Goal: Obtain resource: Obtain resource

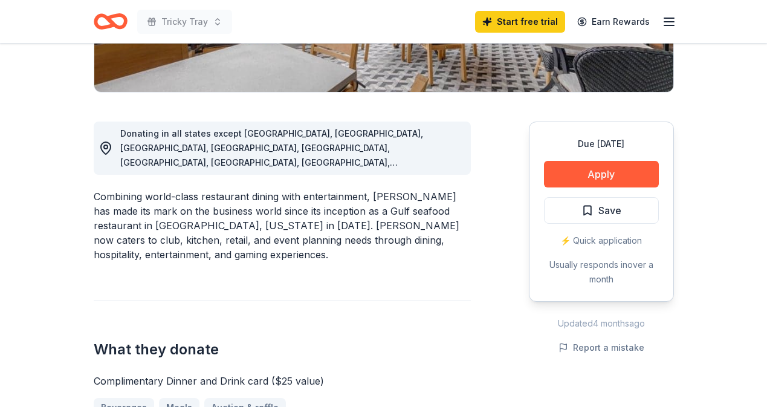
scroll to position [295, 0]
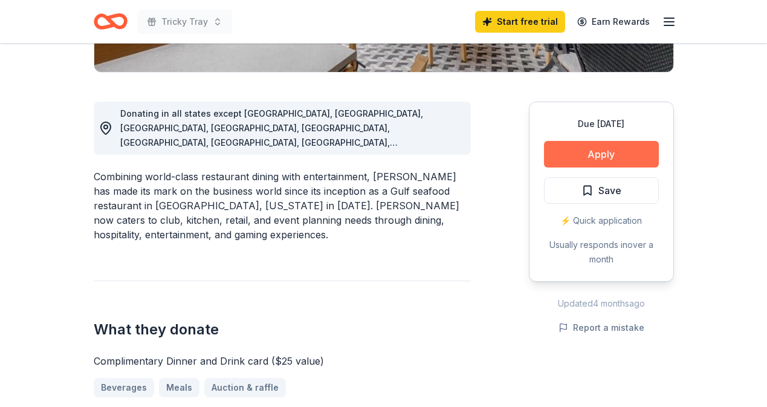
click at [621, 146] on button "Apply" at bounding box center [601, 154] width 115 height 27
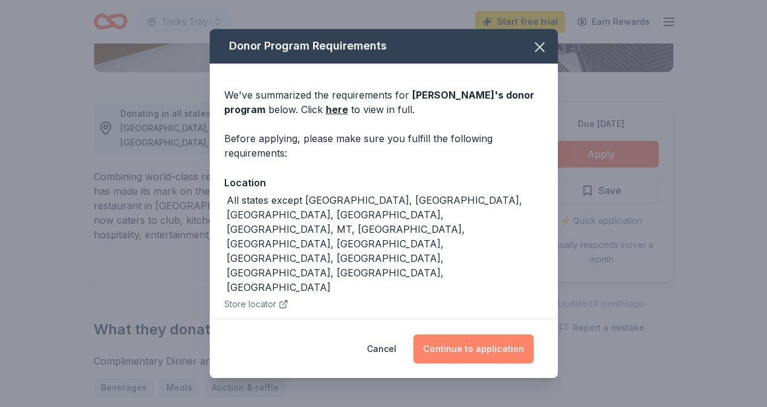
click at [496, 340] on button "Continue to application" at bounding box center [473, 348] width 120 height 29
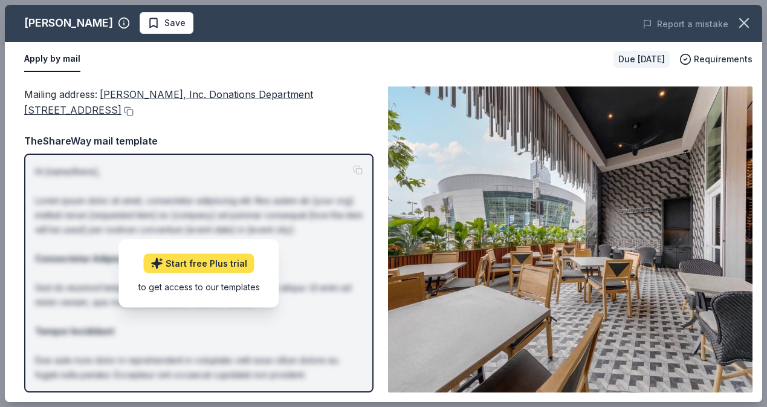
click at [231, 270] on link "Start free Plus trial" at bounding box center [199, 262] width 111 height 19
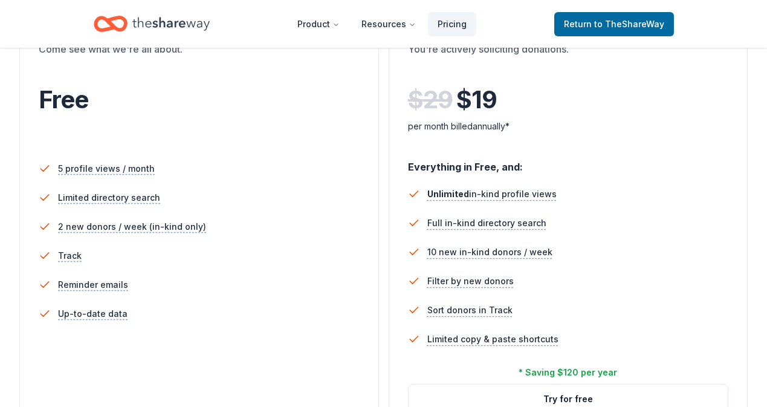
scroll to position [233, 0]
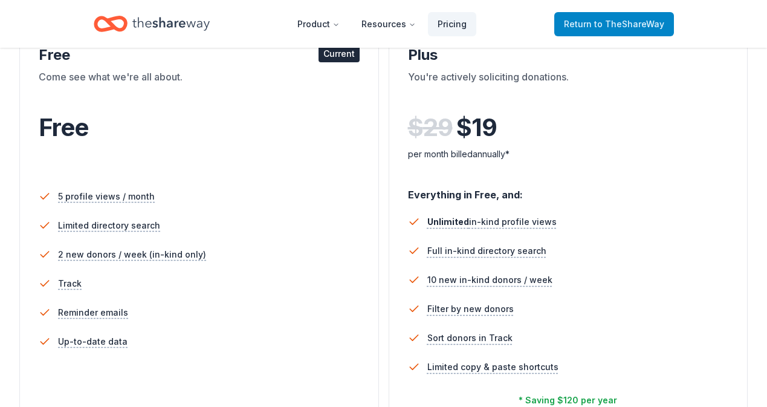
click at [607, 25] on span "to TheShareWay" at bounding box center [629, 24] width 70 height 10
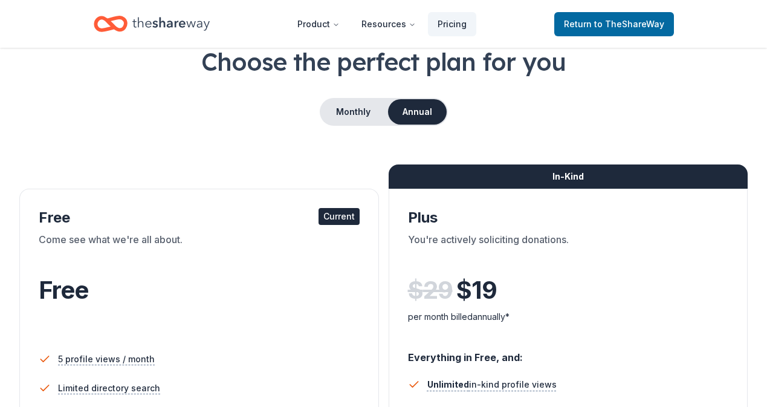
scroll to position [0, 0]
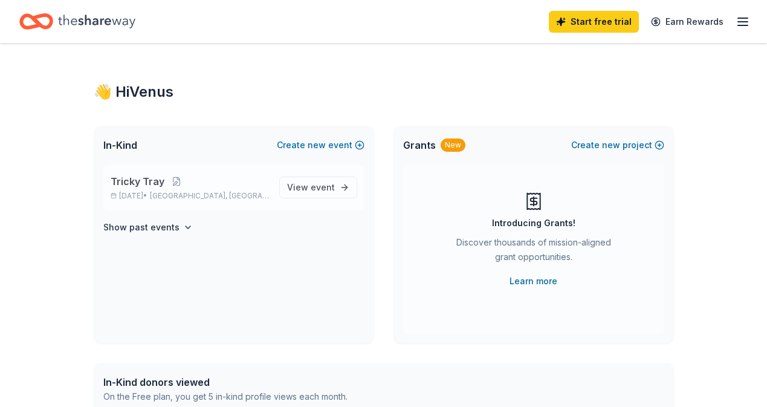
click at [222, 190] on div "Tricky Tray [DATE] • [GEOGRAPHIC_DATA], [GEOGRAPHIC_DATA]" at bounding box center [190, 187] width 159 height 27
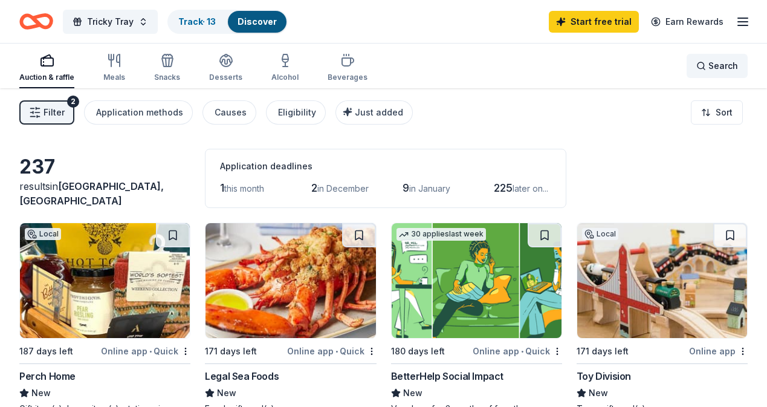
click at [724, 72] on span "Search" at bounding box center [723, 66] width 30 height 15
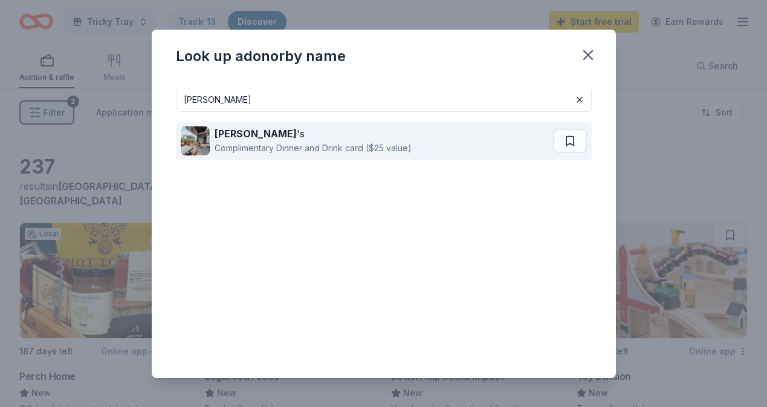
type input "[PERSON_NAME]"
click at [430, 130] on div "[PERSON_NAME] 's Complimentary Dinner and Drink card ($25 value)" at bounding box center [367, 140] width 372 height 39
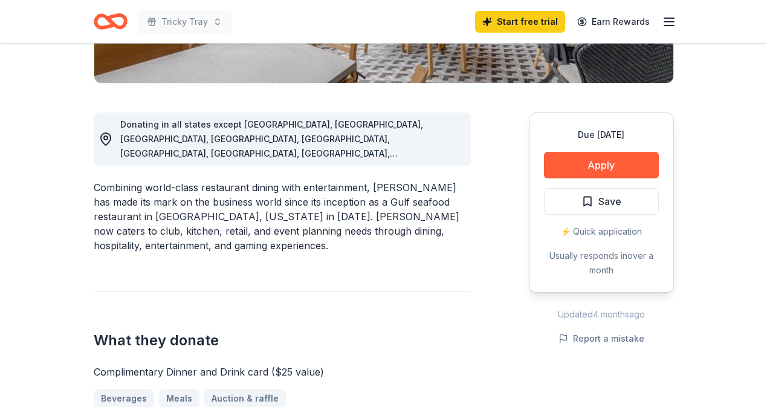
scroll to position [311, 0]
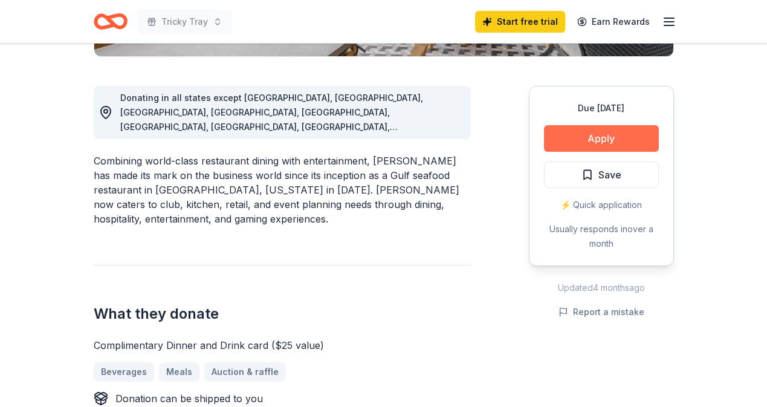
click at [581, 139] on button "Apply" at bounding box center [601, 138] width 115 height 27
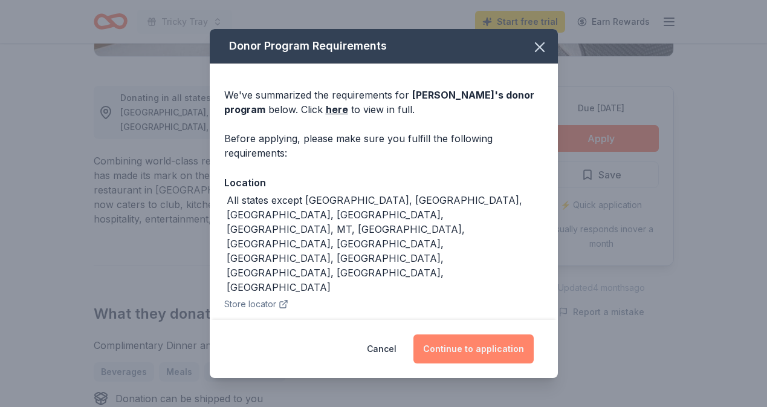
click at [469, 353] on button "Continue to application" at bounding box center [473, 348] width 120 height 29
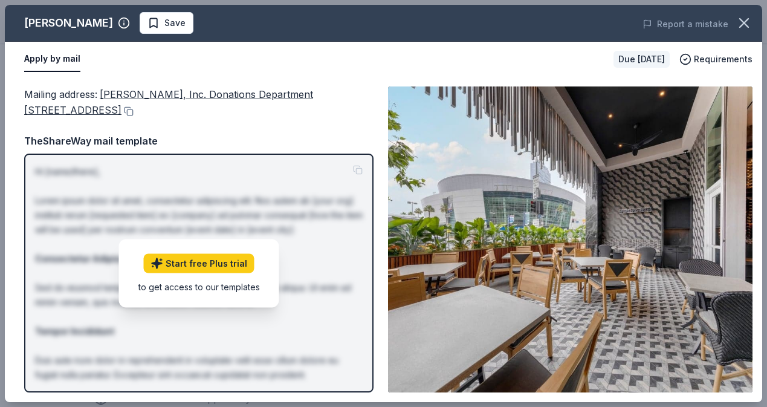
click at [178, 114] on div "Mailing address : Landry’s, Inc. Donations Department 1510 West Loop South Hous…" at bounding box center [198, 102] width 349 height 32
drag, startPoint x: 114, startPoint y: 117, endPoint x: 98, endPoint y: 96, distance: 26.7
click at [98, 96] on div "Mailing address : Landry’s, Inc. Donations Department 1510 West Loop South Hous…" at bounding box center [198, 102] width 349 height 32
drag, startPoint x: 99, startPoint y: 80, endPoint x: 129, endPoint y: 118, distance: 48.6
click at [129, 119] on div "Mailing address : Landry’s, Inc. Donations Department 1510 West Loop South Hous…" at bounding box center [383, 239] width 757 height 325
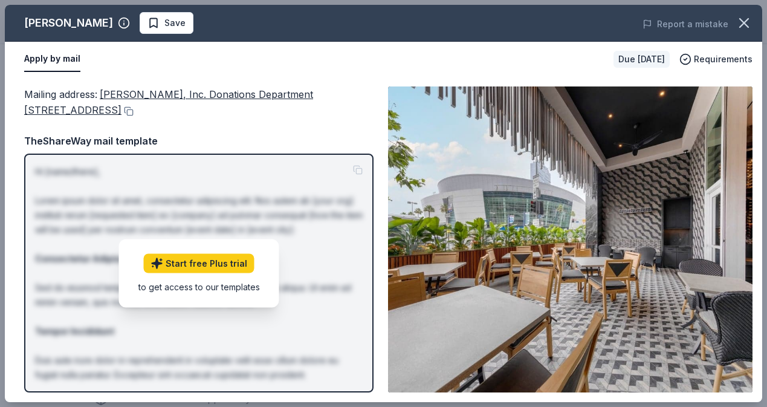
click at [129, 105] on div "Mailing address : Landry’s, Inc. Donations Department 1510 West Loop South Hous…" at bounding box center [198, 102] width 349 height 32
drag, startPoint x: 99, startPoint y: 93, endPoint x: 110, endPoint y: 114, distance: 23.8
click at [110, 115] on div "Mailing address : Landry’s, Inc. Donations Department 1510 West Loop South Hous…" at bounding box center [198, 102] width 349 height 32
drag, startPoint x: 111, startPoint y: 112, endPoint x: 100, endPoint y: 83, distance: 30.4
click at [100, 83] on div "Mailing address : Landry’s, Inc. Donations Department 1510 West Loop South Hous…" at bounding box center [383, 239] width 757 height 325
